Goal: Task Accomplishment & Management: Manage account settings

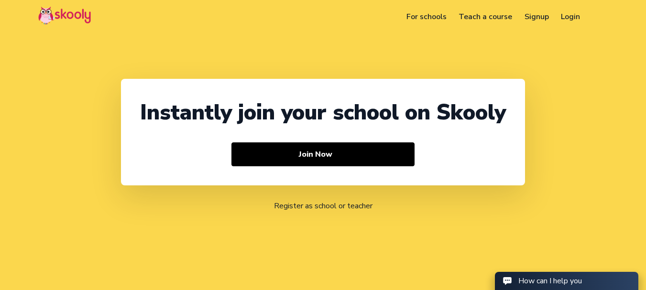
select select "91"
select select "[GEOGRAPHIC_DATA]"
select select "[GEOGRAPHIC_DATA]/[GEOGRAPHIC_DATA]"
click at [575, 19] on link "Login" at bounding box center [571, 16] width 32 height 15
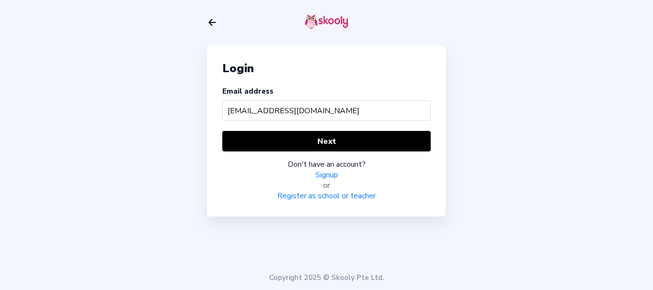
type input "[EMAIL_ADDRESS][DOMAIN_NAME]"
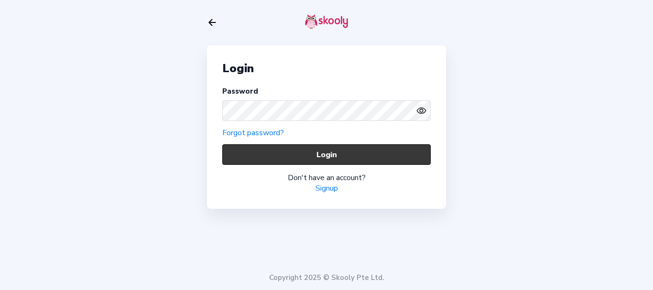
click at [240, 154] on button "Login" at bounding box center [326, 154] width 208 height 21
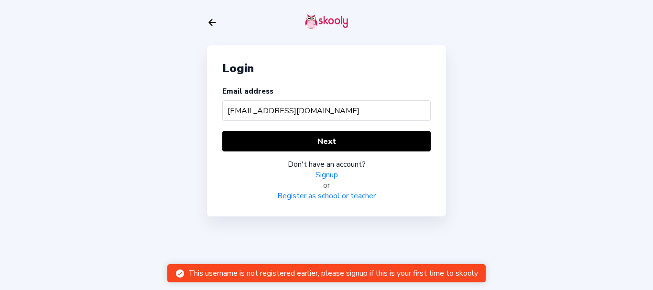
click at [239, 111] on input "batcatest@mailinator.com" at bounding box center [326, 110] width 208 height 21
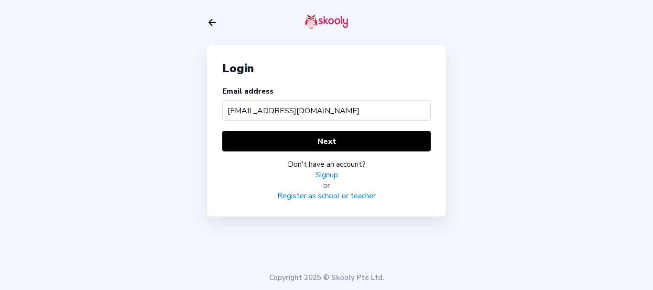
type input "barcatest@mailinator.com"
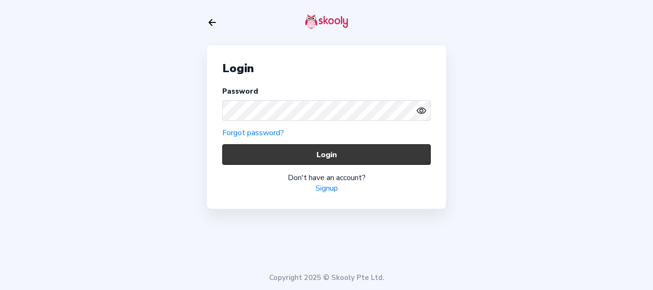
click at [261, 151] on button "Login" at bounding box center [326, 154] width 208 height 21
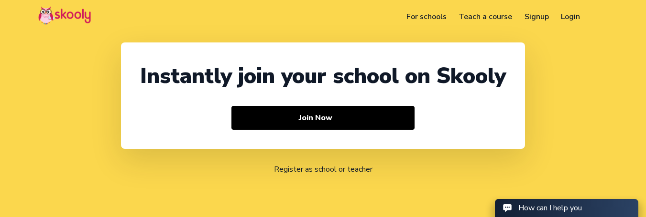
click at [564, 18] on link "Login" at bounding box center [571, 16] width 32 height 15
